Goal: Navigation & Orientation: Find specific page/section

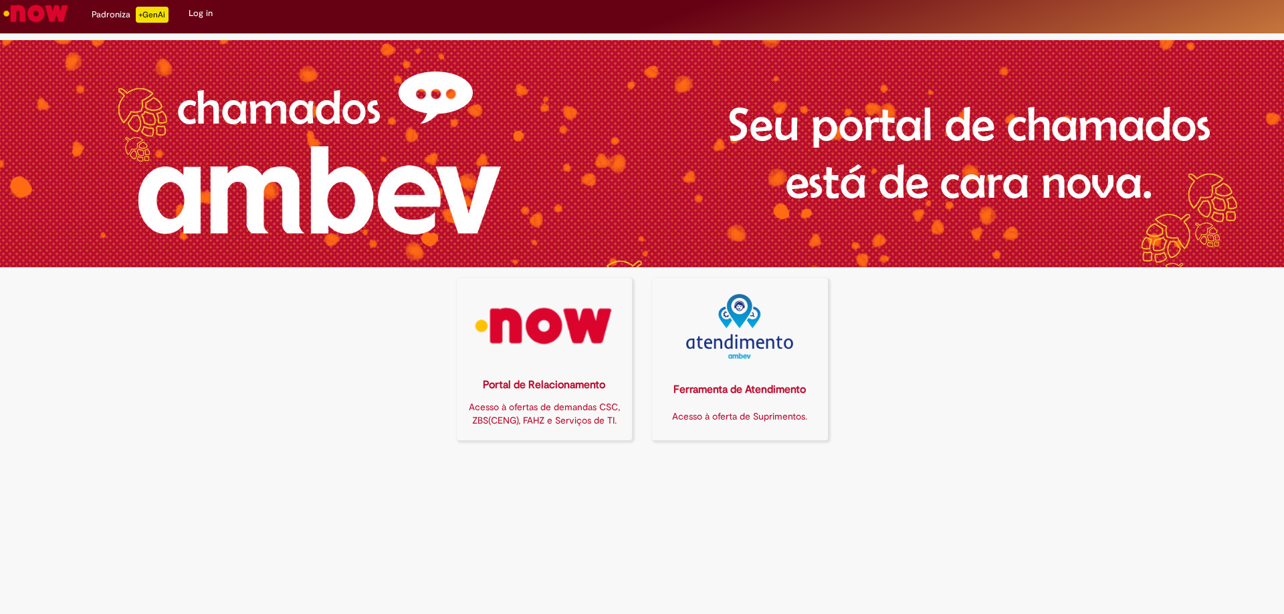
click at [538, 374] on div "Portal de Relacionamento Acesso à ofertas de demandas CSC, ZBS(CENG), FAHZ e Se…" at bounding box center [545, 402] width 160 height 65
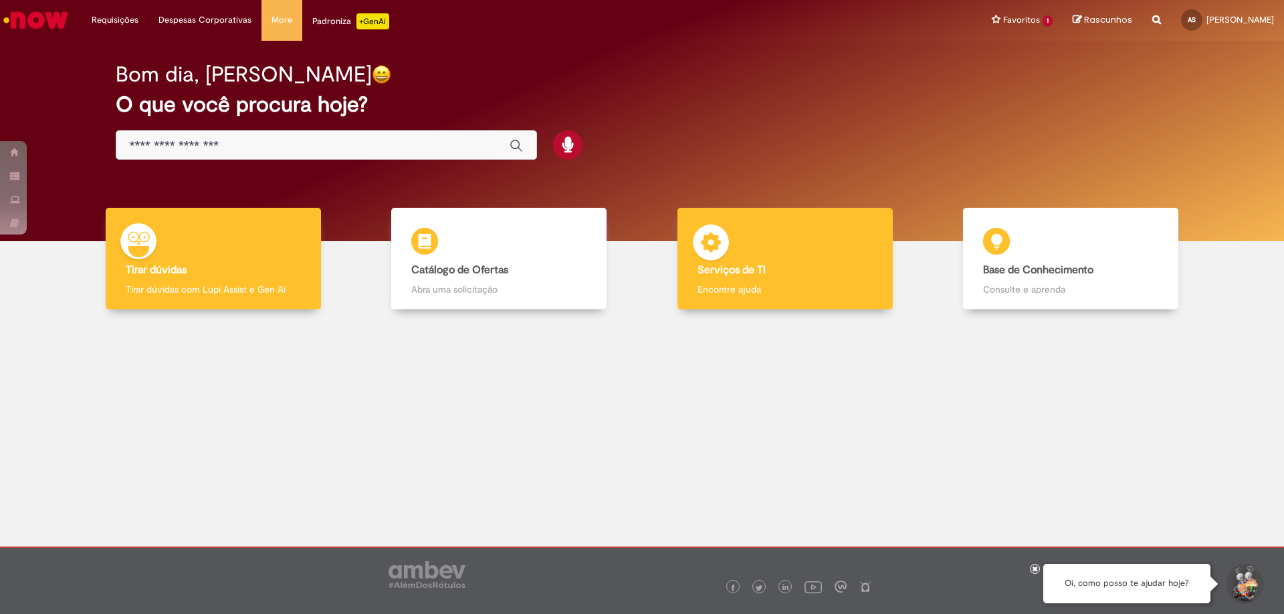
click at [700, 277] on div "Serviços de TI Serviços de TI Encontre ajuda" at bounding box center [784, 259] width 215 height 102
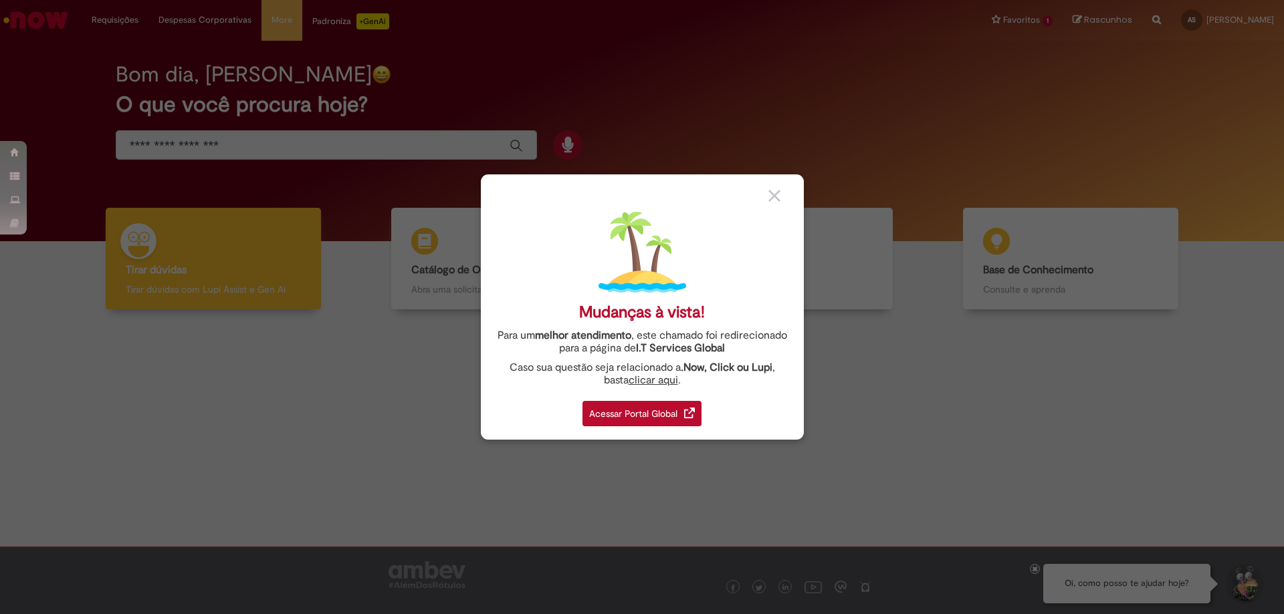
click at [774, 195] on img at bounding box center [774, 196] width 12 height 12
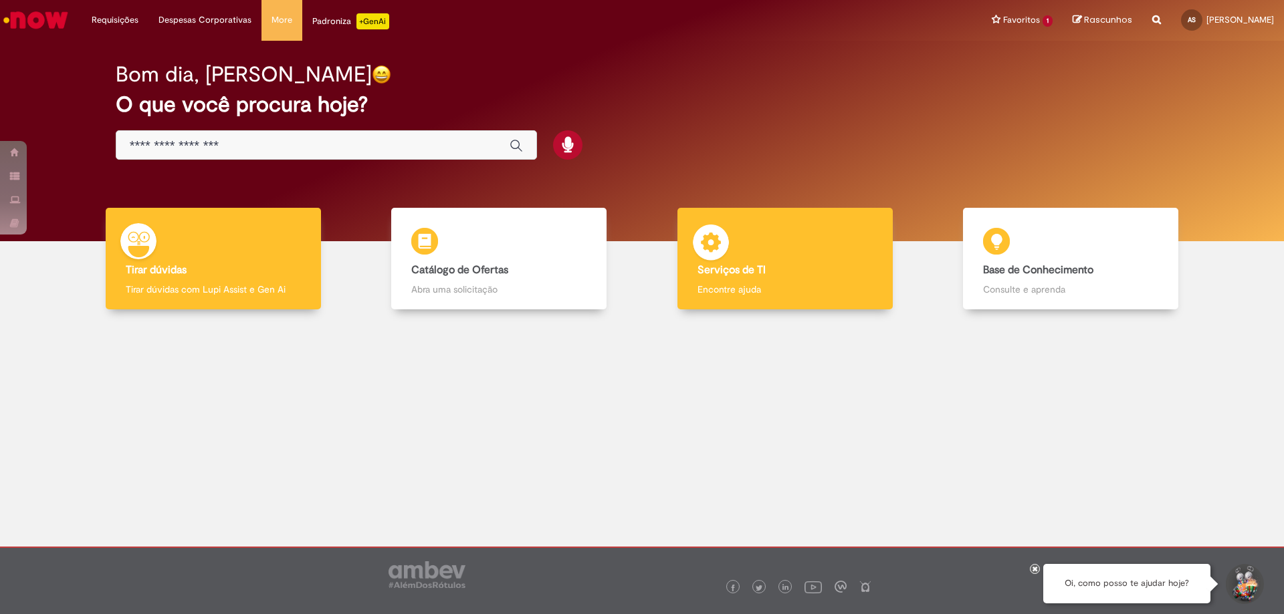
click at [772, 241] on div "Serviços de TI Serviços de TI Encontre ajuda" at bounding box center [784, 259] width 215 height 102
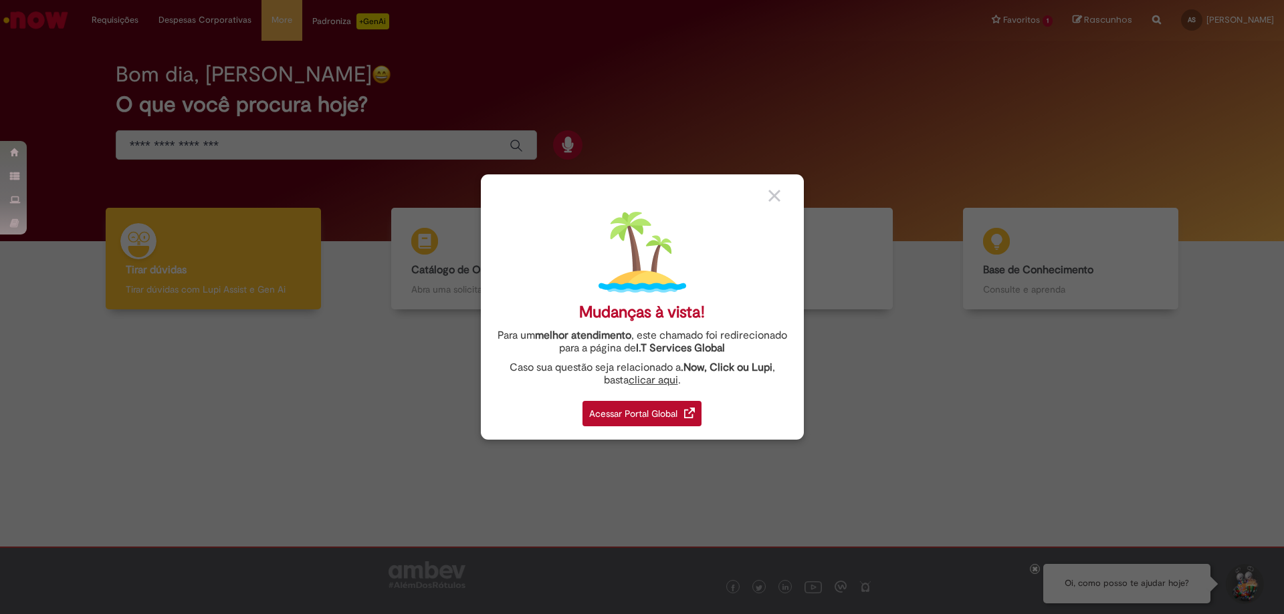
click at [656, 415] on div "Acessar Portal Global" at bounding box center [641, 413] width 119 height 25
